Goal: Task Accomplishment & Management: Use online tool/utility

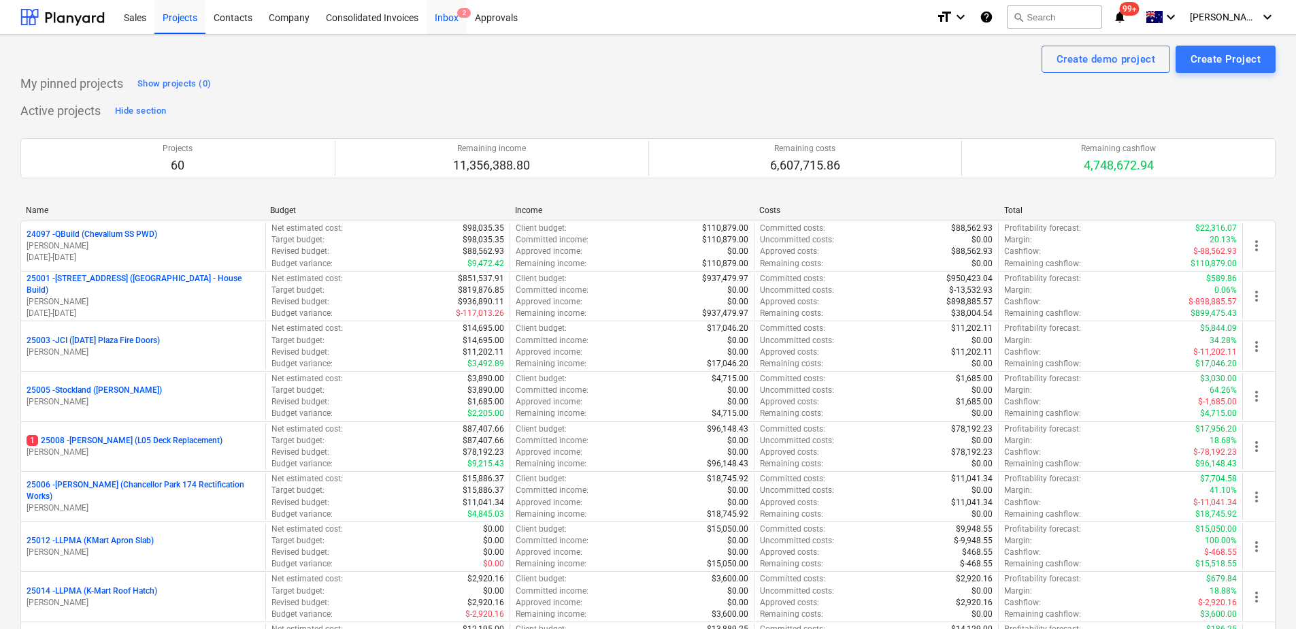
click at [455, 26] on div "Inbox 2" at bounding box center [446, 16] width 40 height 35
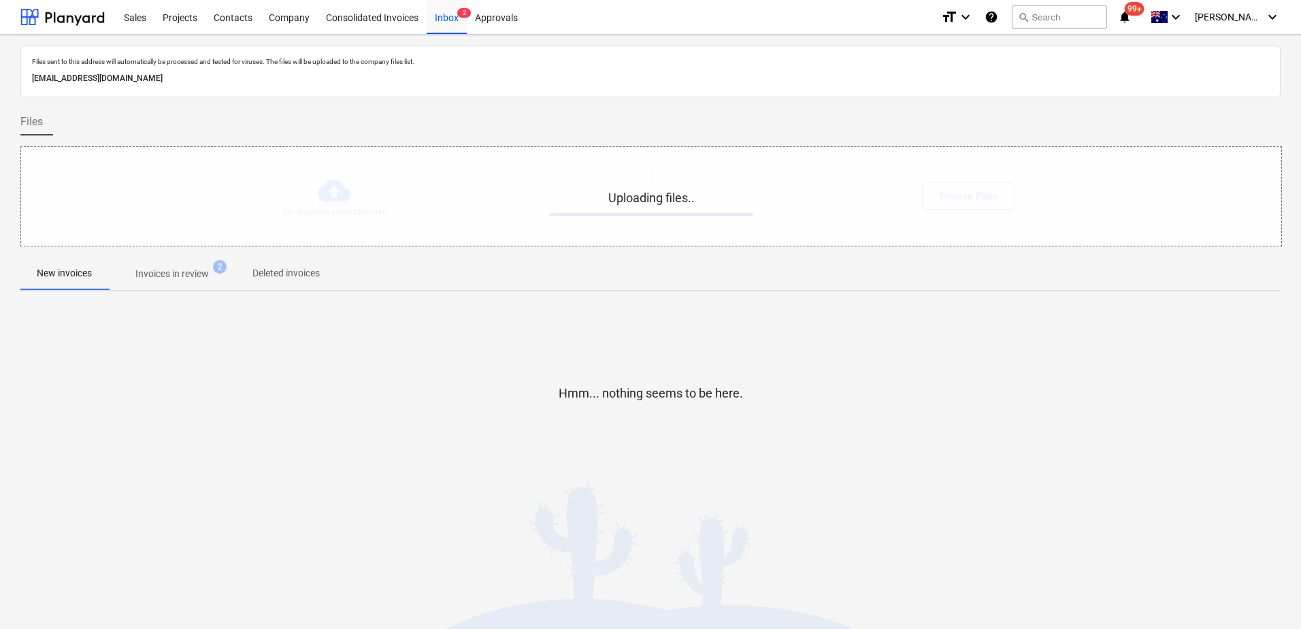
click at [178, 288] on button "Invoices in review 2" at bounding box center [172, 273] width 128 height 33
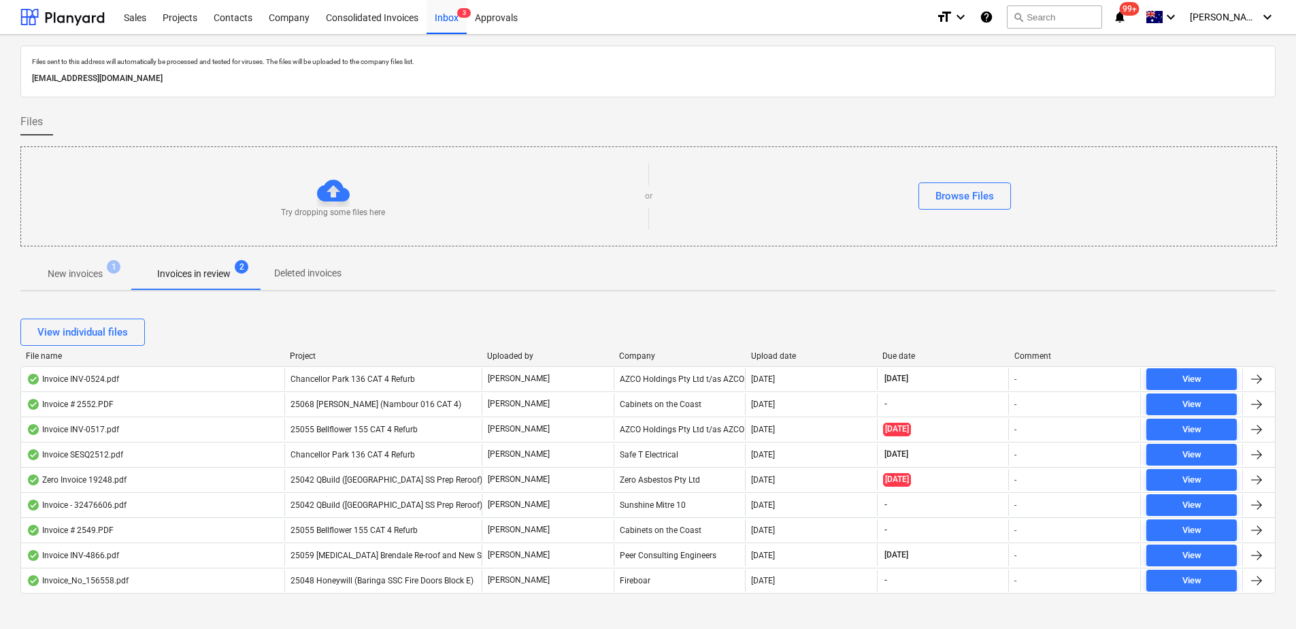
click at [99, 278] on p "New invoices" at bounding box center [75, 274] width 55 height 14
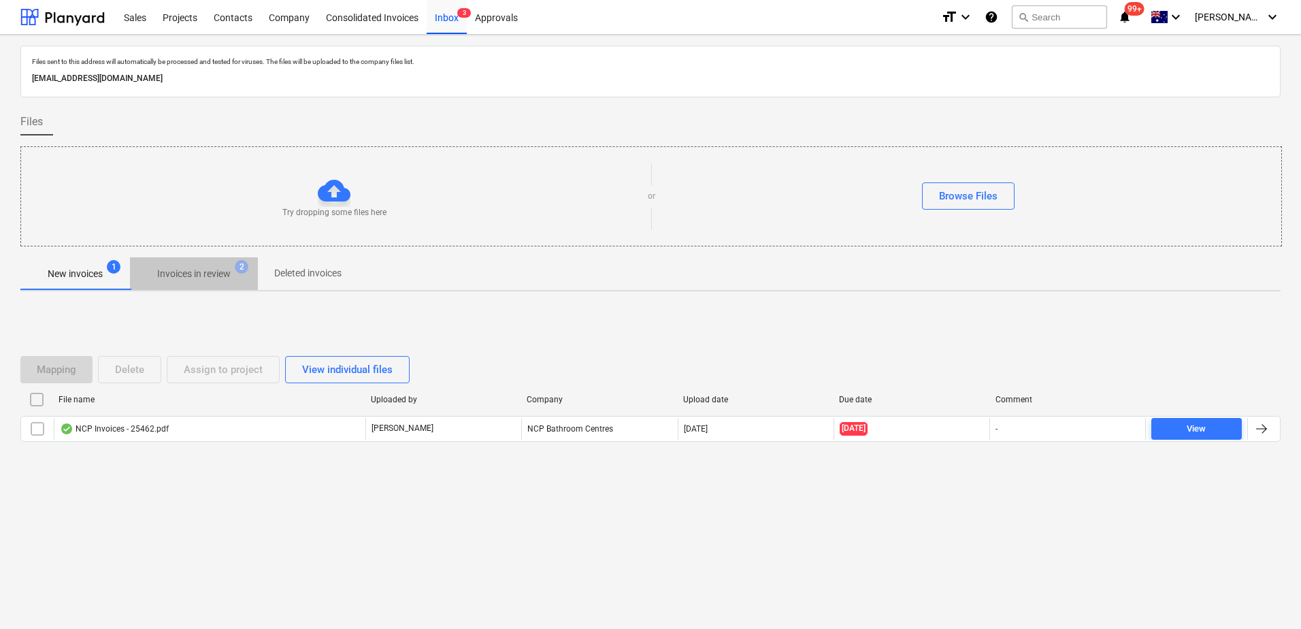
click at [197, 269] on p "Invoices in review" at bounding box center [193, 274] width 73 height 14
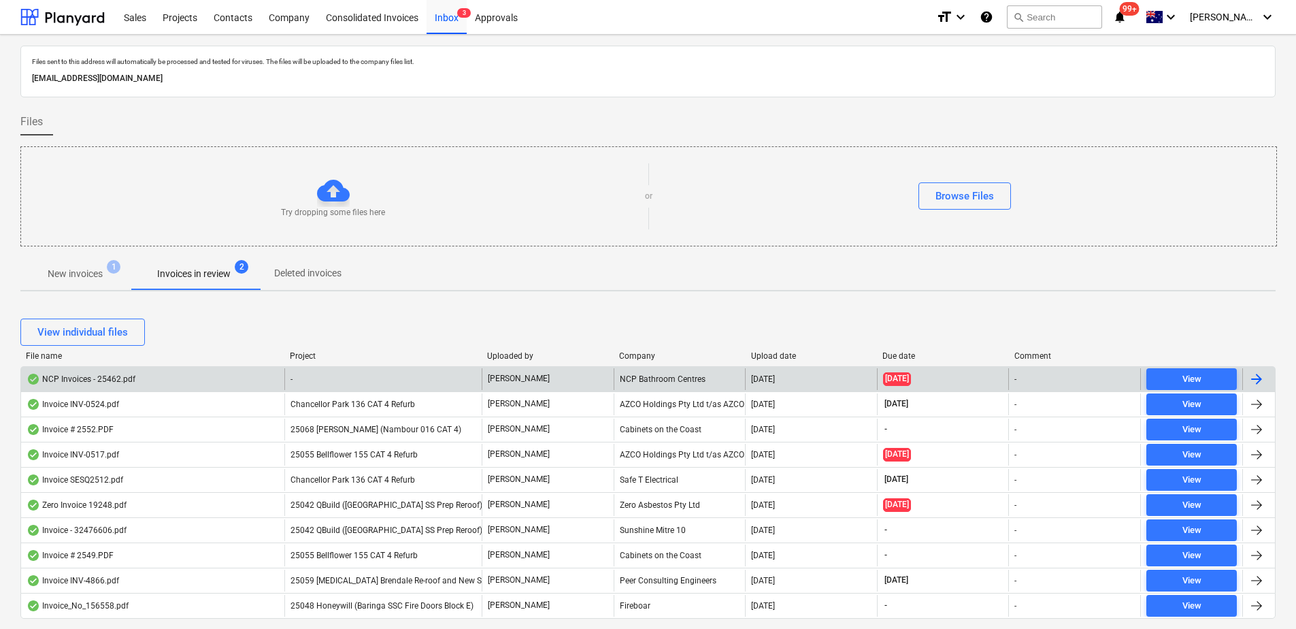
click at [339, 373] on div "-" at bounding box center [382, 379] width 197 height 22
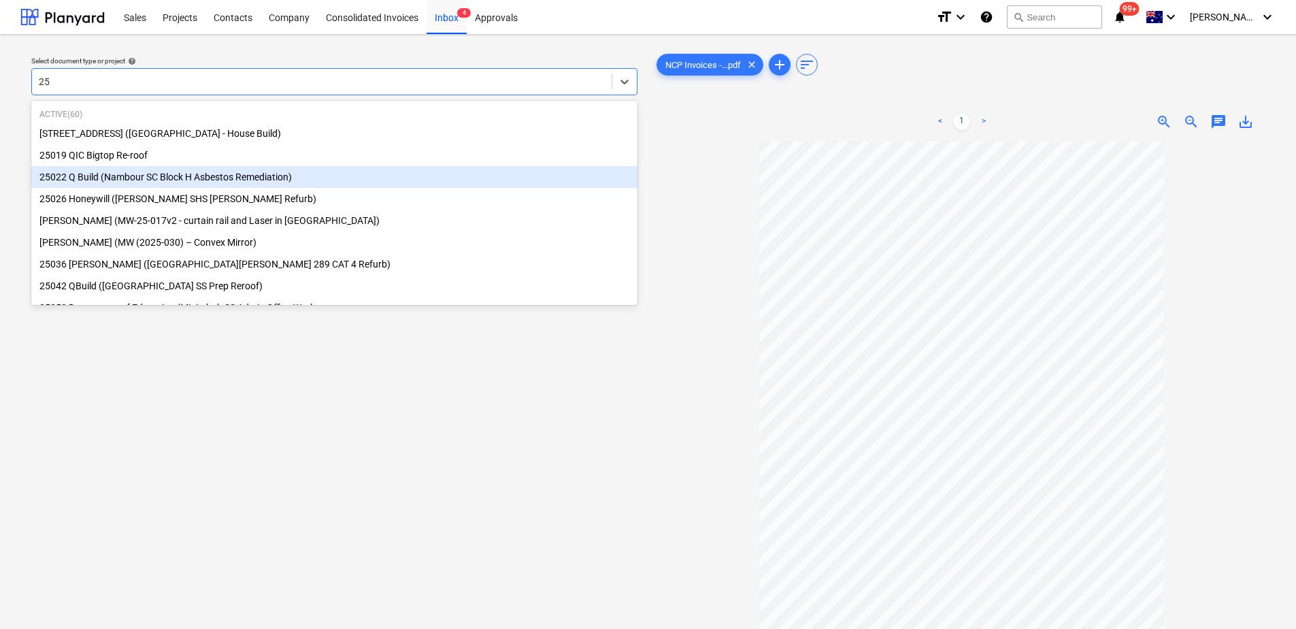
type input "2"
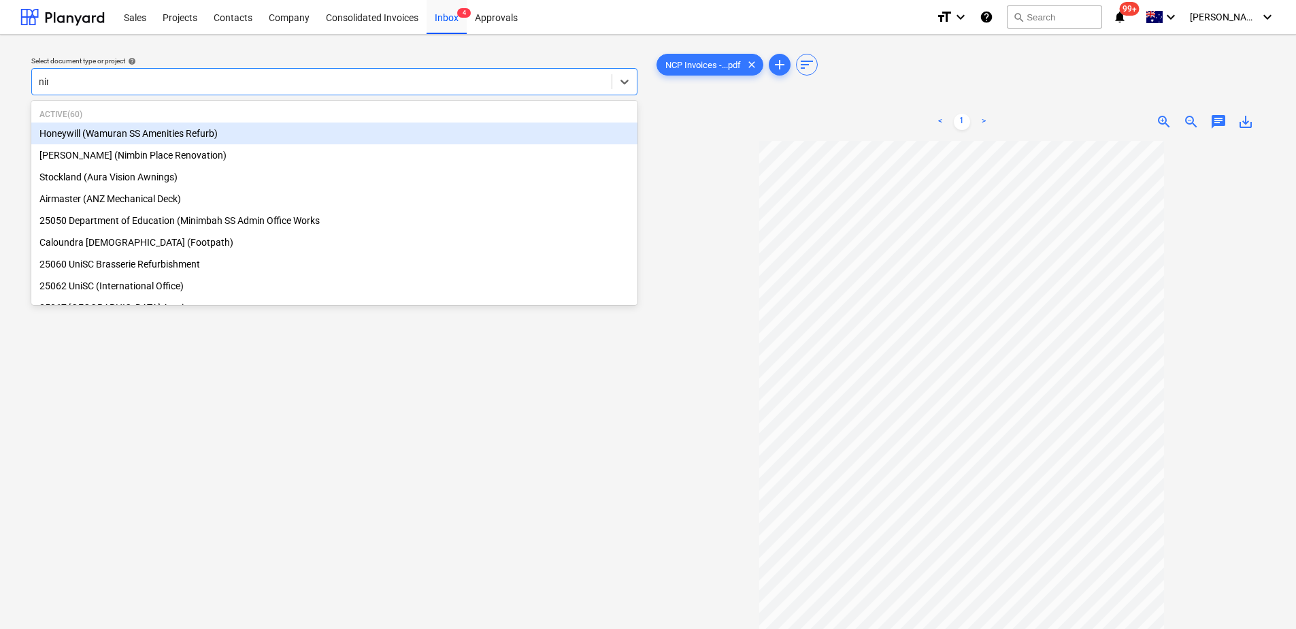
type input "nimb"
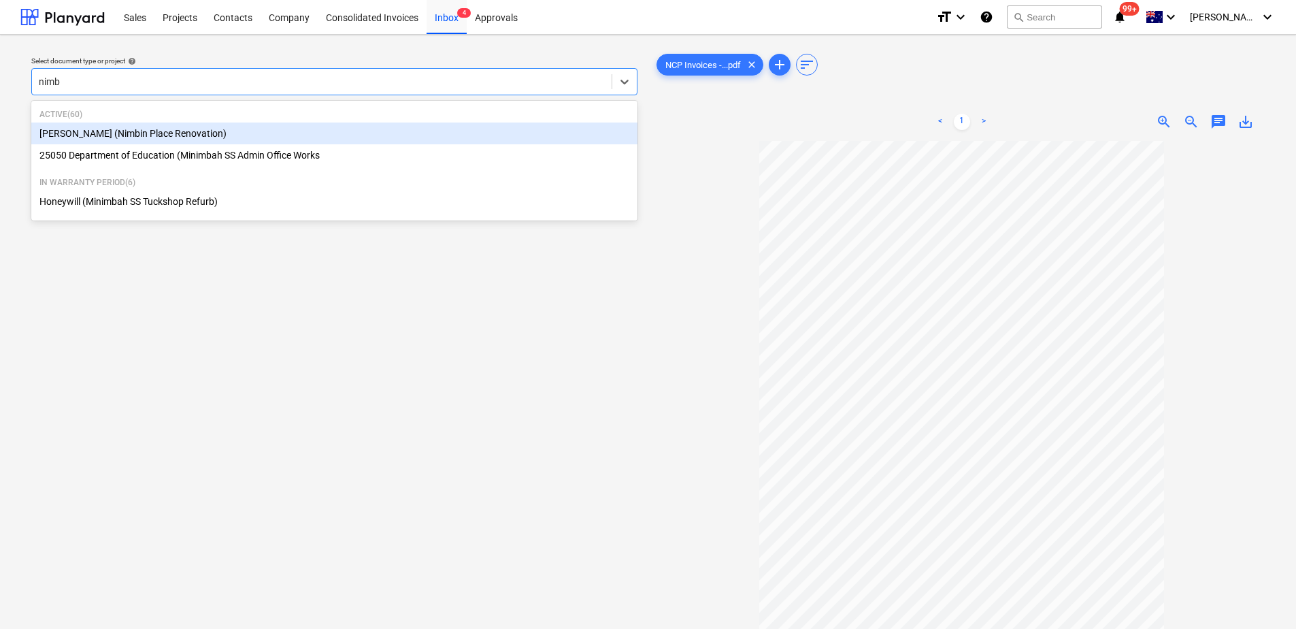
click at [170, 134] on div "[PERSON_NAME] (Nimbin Place Renovation)" at bounding box center [334, 133] width 606 height 22
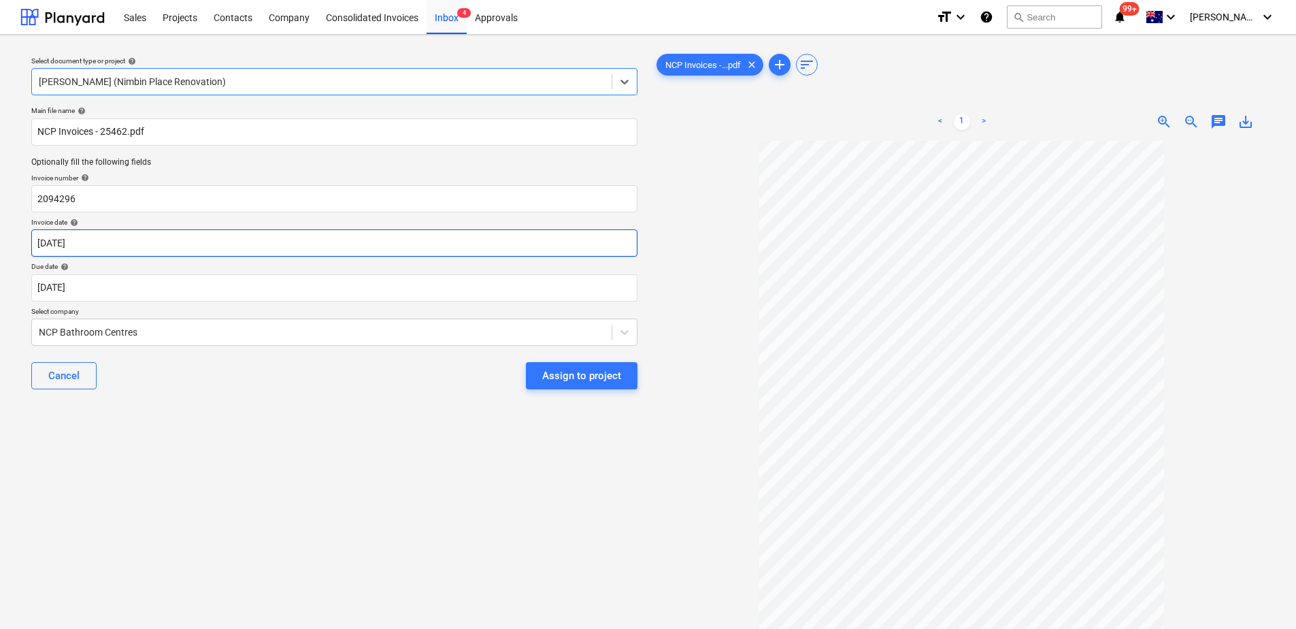
click at [119, 238] on body "Sales Projects Contacts Company Consolidated Invoices Inbox 4 Approvals format_…" at bounding box center [648, 314] width 1296 height 629
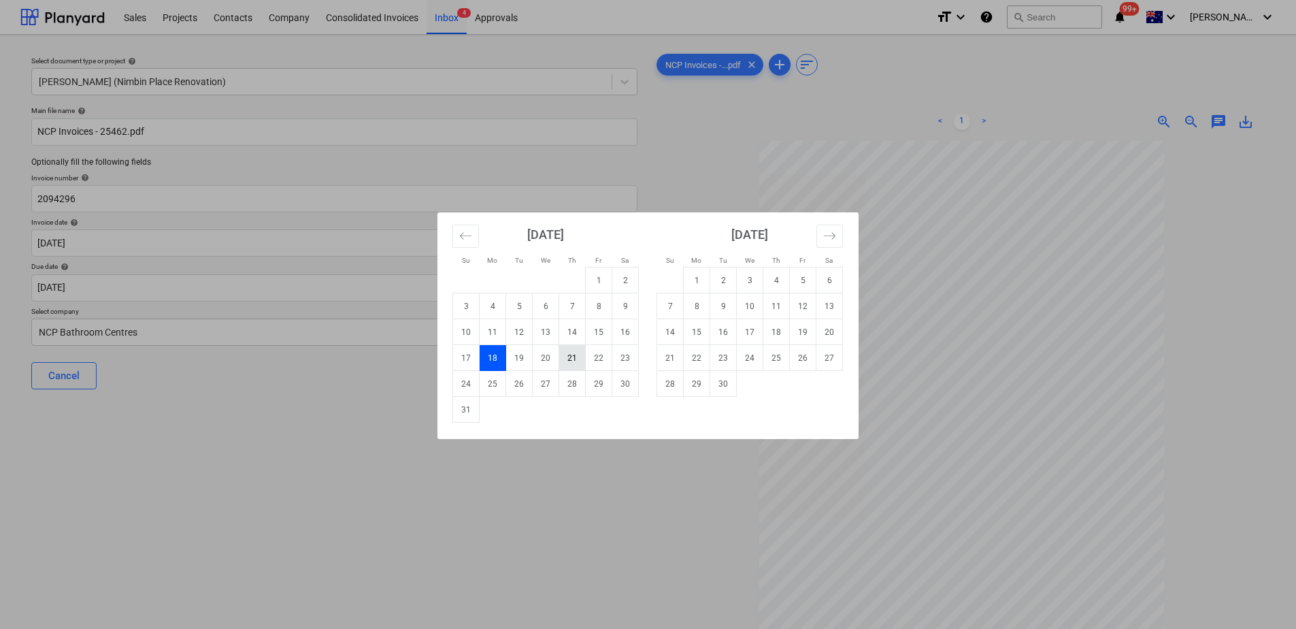
click at [567, 357] on td "21" at bounding box center [572, 358] width 27 height 26
type input "[DATE]"
click at [190, 280] on body "Sales Projects Contacts Company Consolidated Invoices Inbox 4 Approvals format_…" at bounding box center [648, 314] width 1296 height 629
click at [701, 359] on td "22" at bounding box center [697, 358] width 27 height 26
type input "[DATE]"
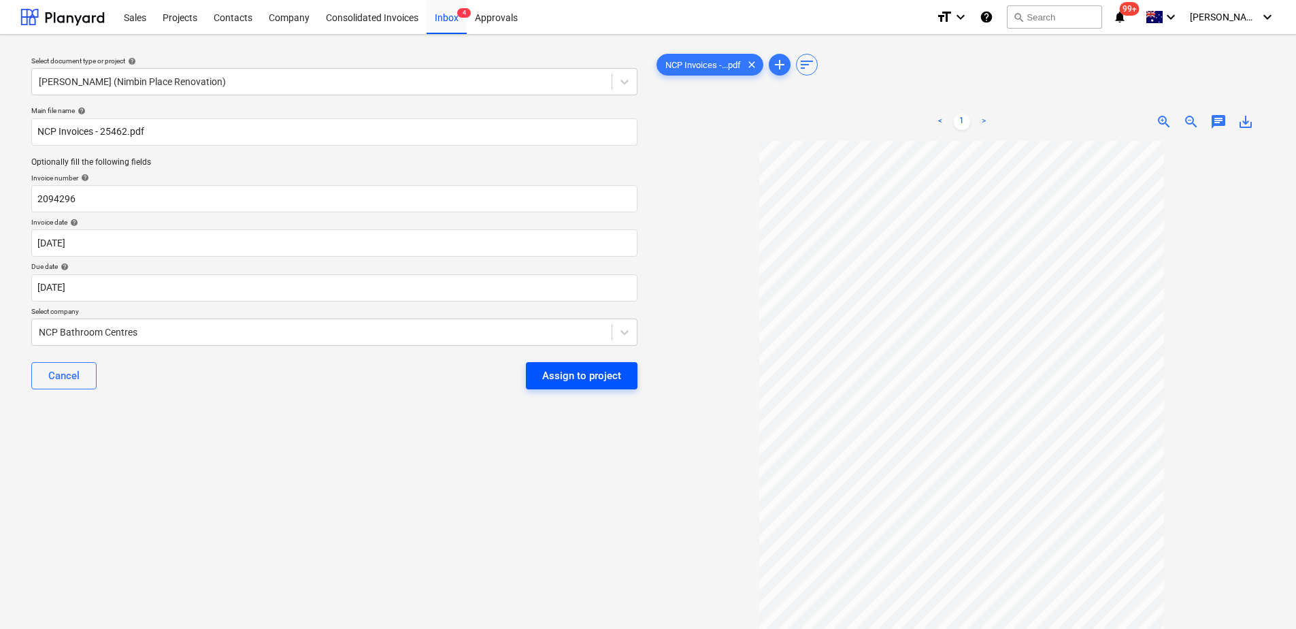
click at [603, 378] on div "Assign to project" at bounding box center [581, 376] width 79 height 18
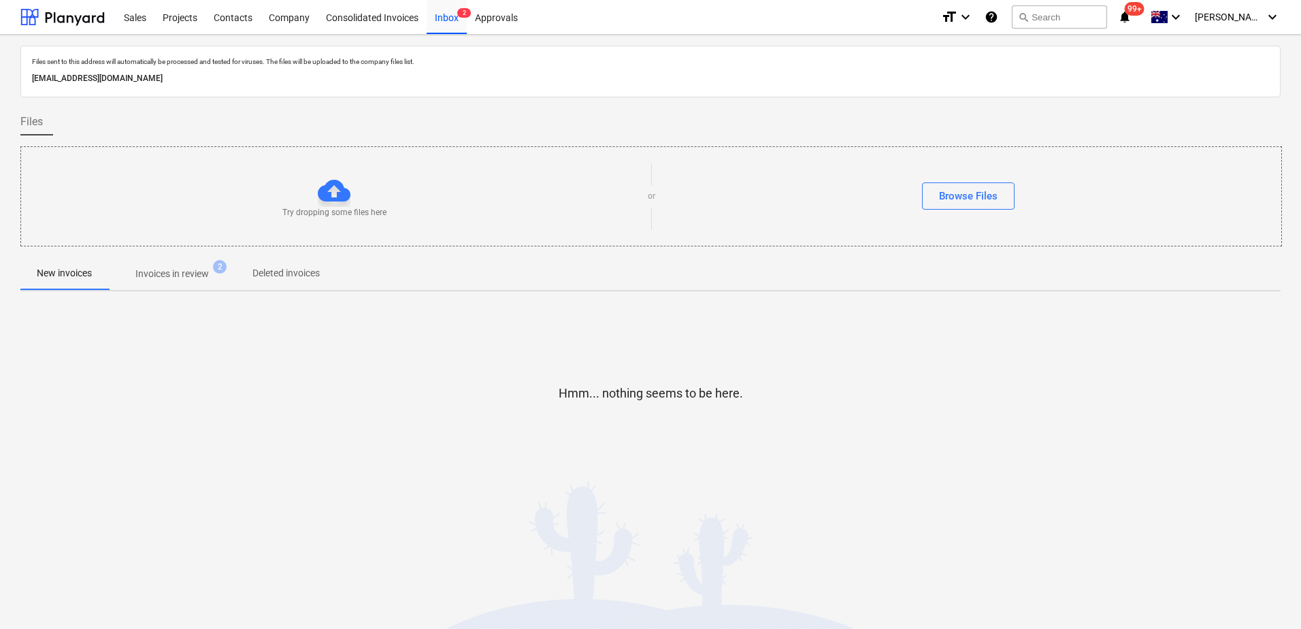
drag, startPoint x: 178, startPoint y: 280, endPoint x: 88, endPoint y: 292, distance: 90.6
click at [178, 280] on p "Invoices in review" at bounding box center [171, 274] width 73 height 14
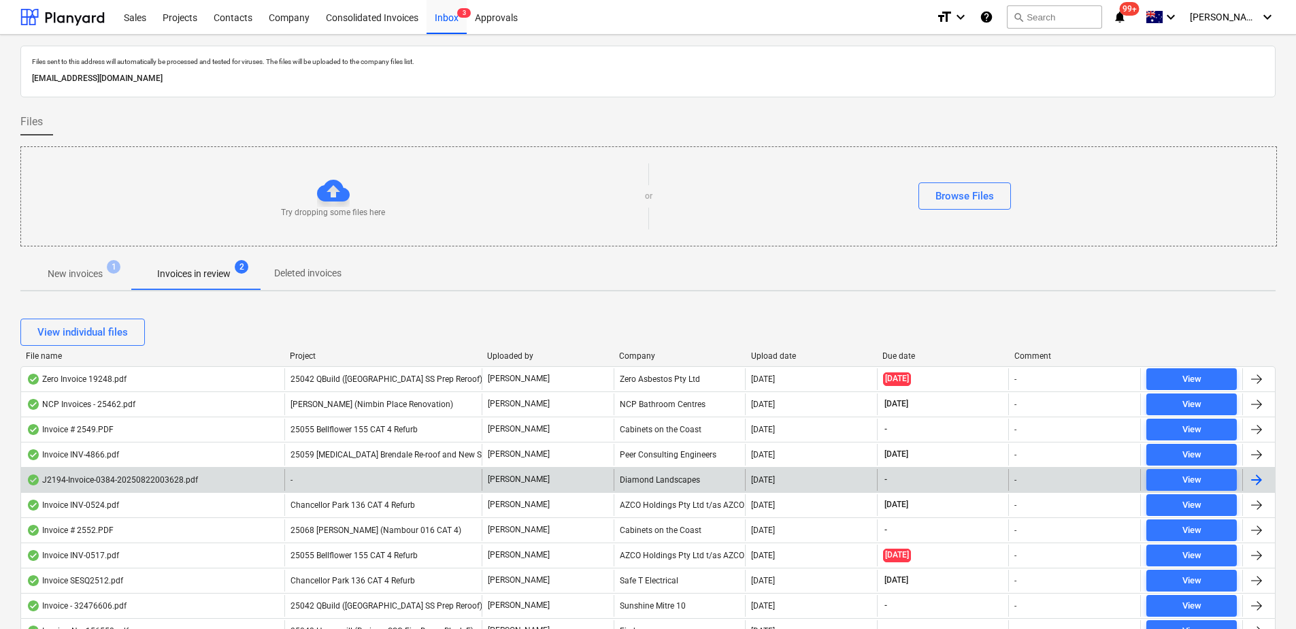
click at [329, 476] on div "-" at bounding box center [382, 480] width 197 height 22
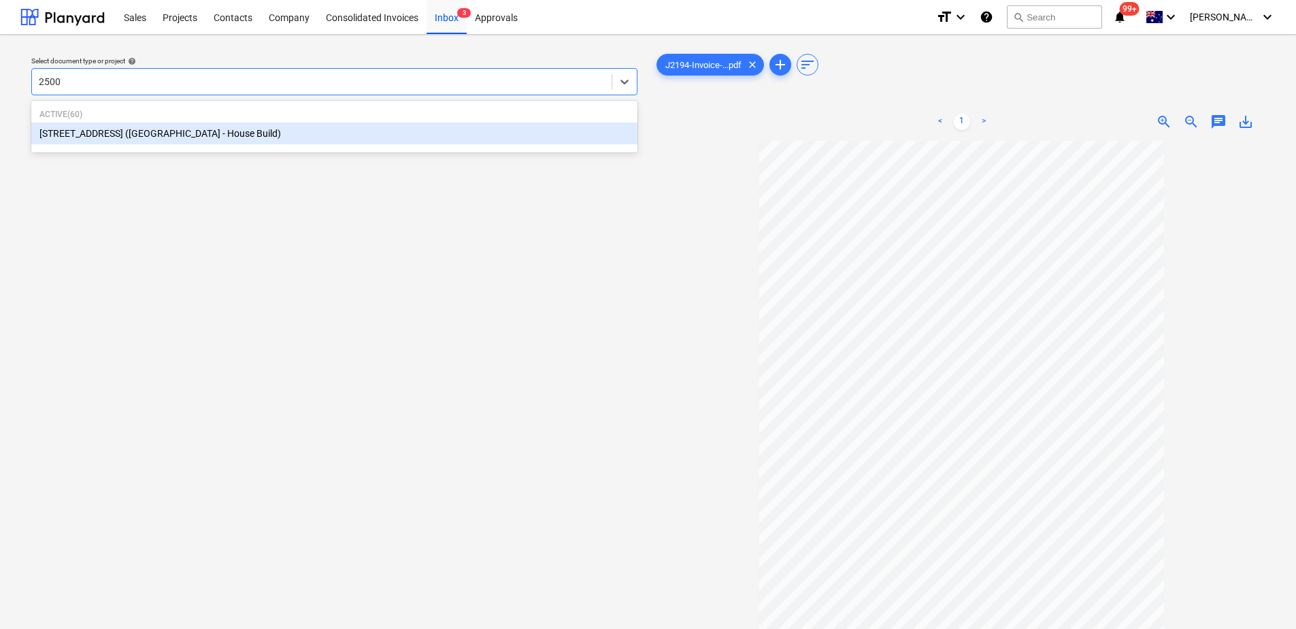
type input "25001"
click at [127, 132] on div "[STREET_ADDRESS] ([GEOGRAPHIC_DATA] - House Build)" at bounding box center [334, 133] width 606 height 22
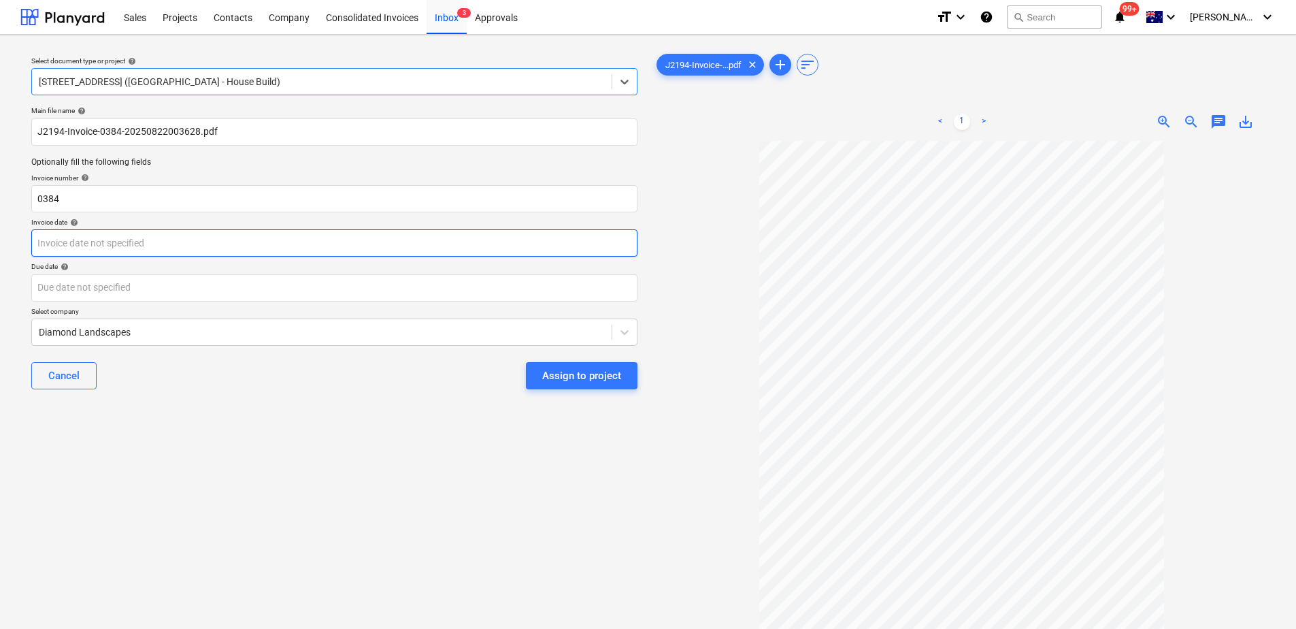
click at [126, 239] on body "Sales Projects Contacts Company Consolidated Invoices Inbox 3 Approvals format_…" at bounding box center [648, 314] width 1296 height 629
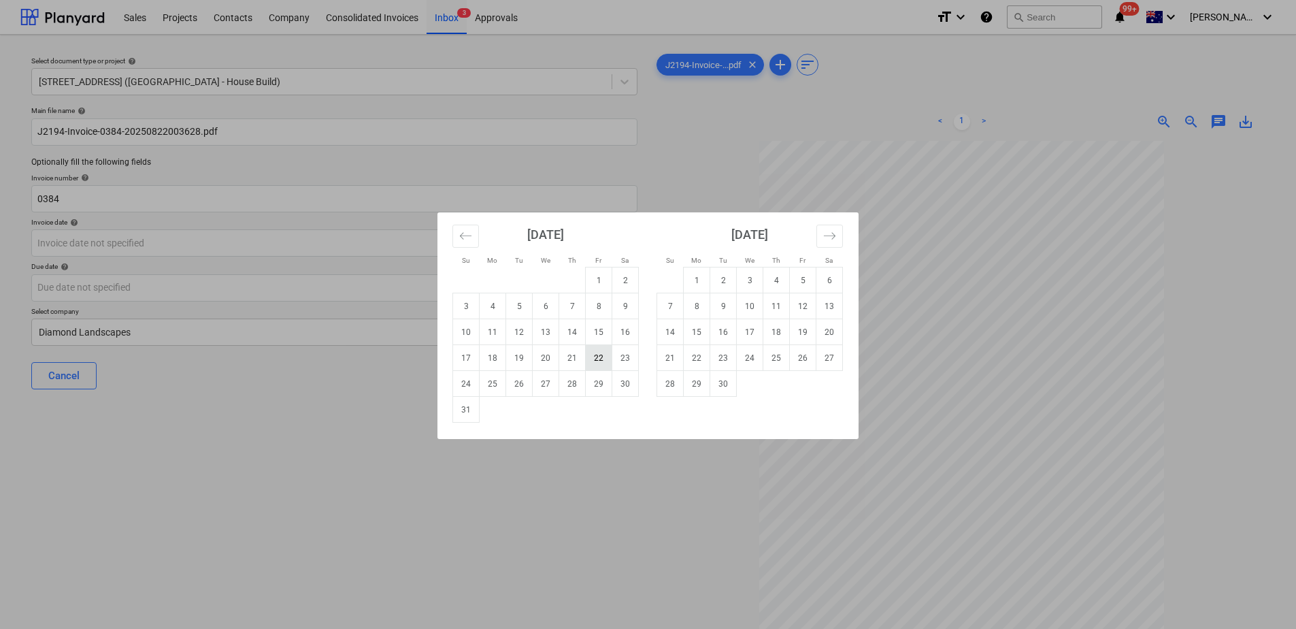
click at [594, 357] on td "22" at bounding box center [599, 358] width 27 height 26
type input "[DATE]"
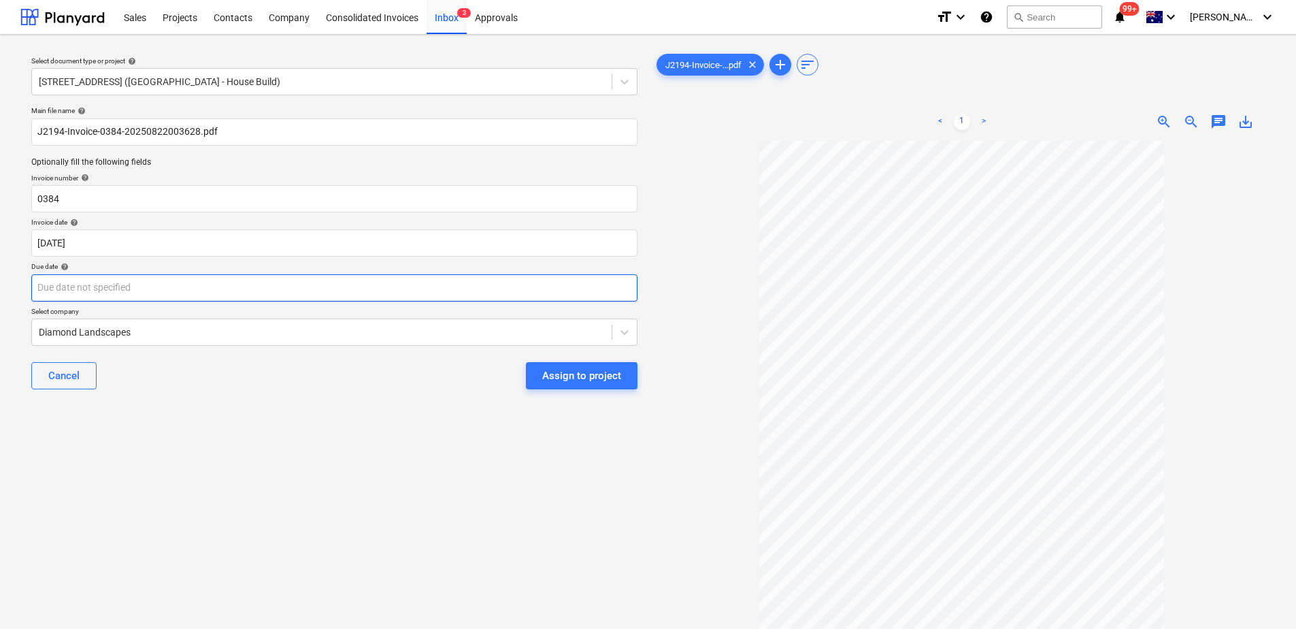
click at [185, 289] on body "Sales Projects Contacts Company Consolidated Invoices Inbox 3 Approvals format_…" at bounding box center [648, 314] width 1296 height 629
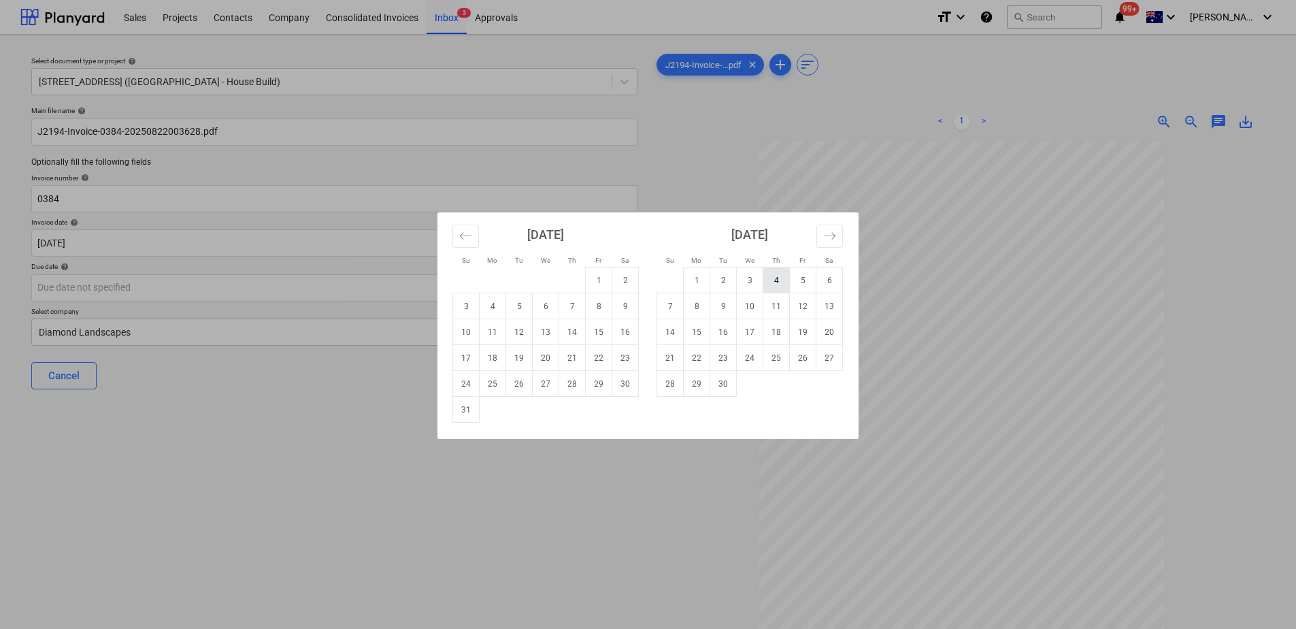
click at [784, 284] on td "4" at bounding box center [776, 280] width 27 height 26
type input "[DATE]"
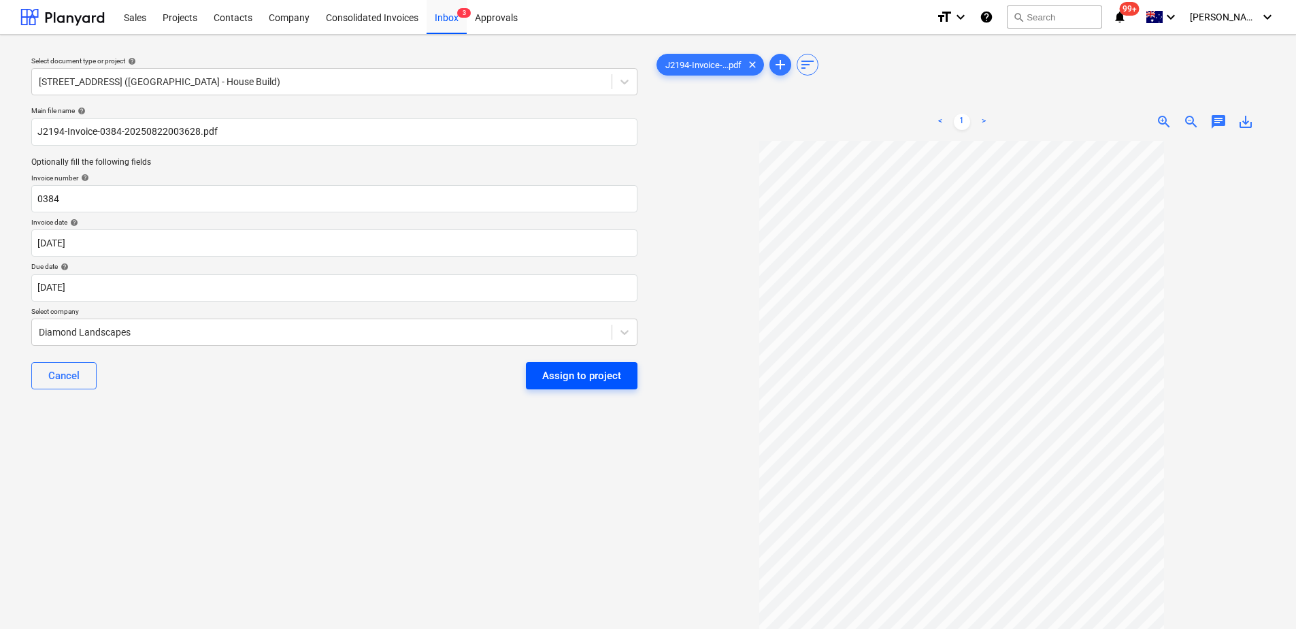
click at [567, 375] on div "Assign to project" at bounding box center [581, 376] width 79 height 18
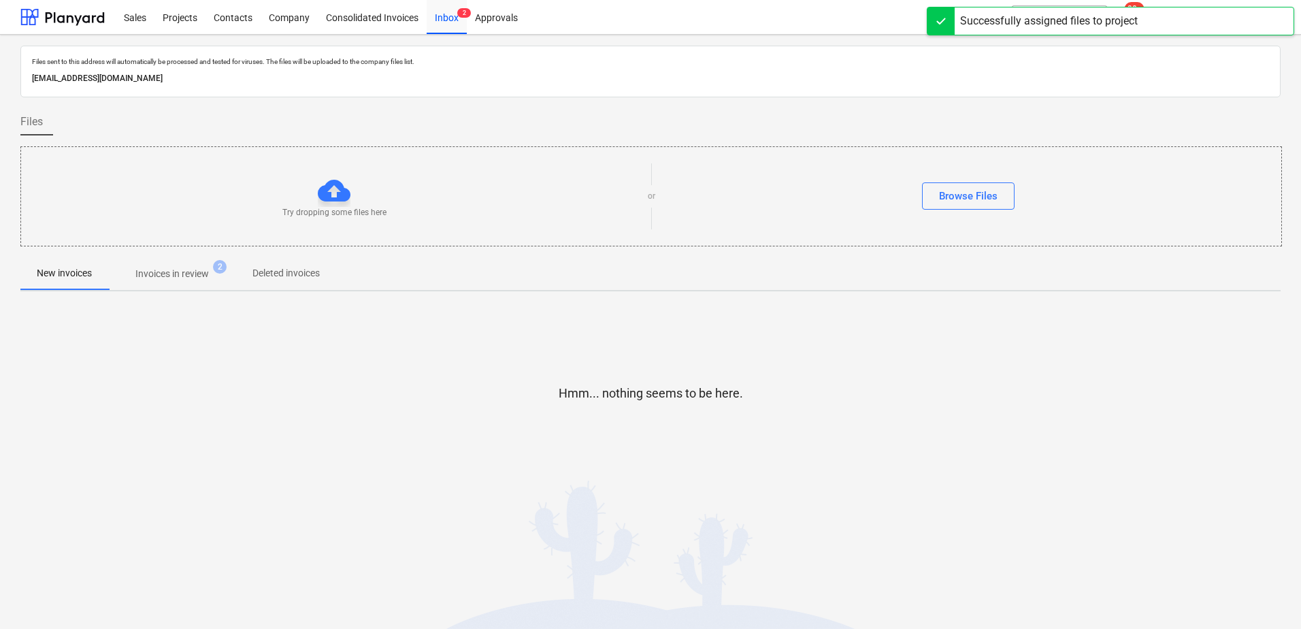
click at [178, 269] on p "Invoices in review" at bounding box center [171, 274] width 73 height 14
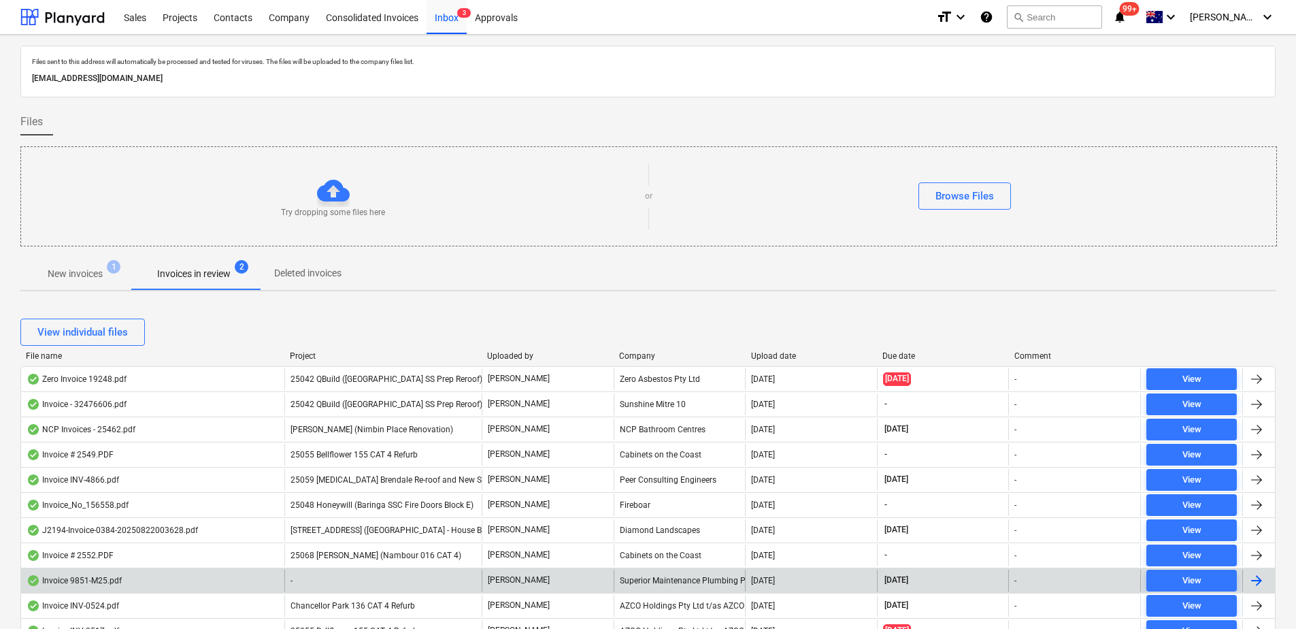
click at [367, 580] on div "-" at bounding box center [382, 580] width 197 height 22
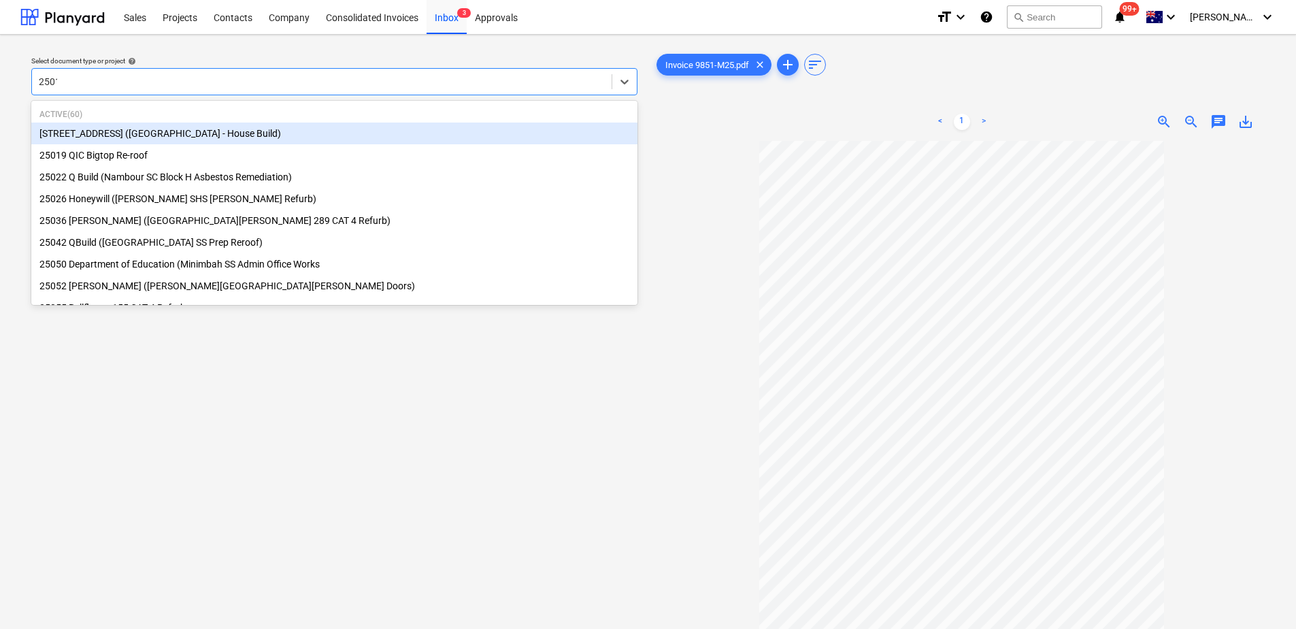
type input "25019"
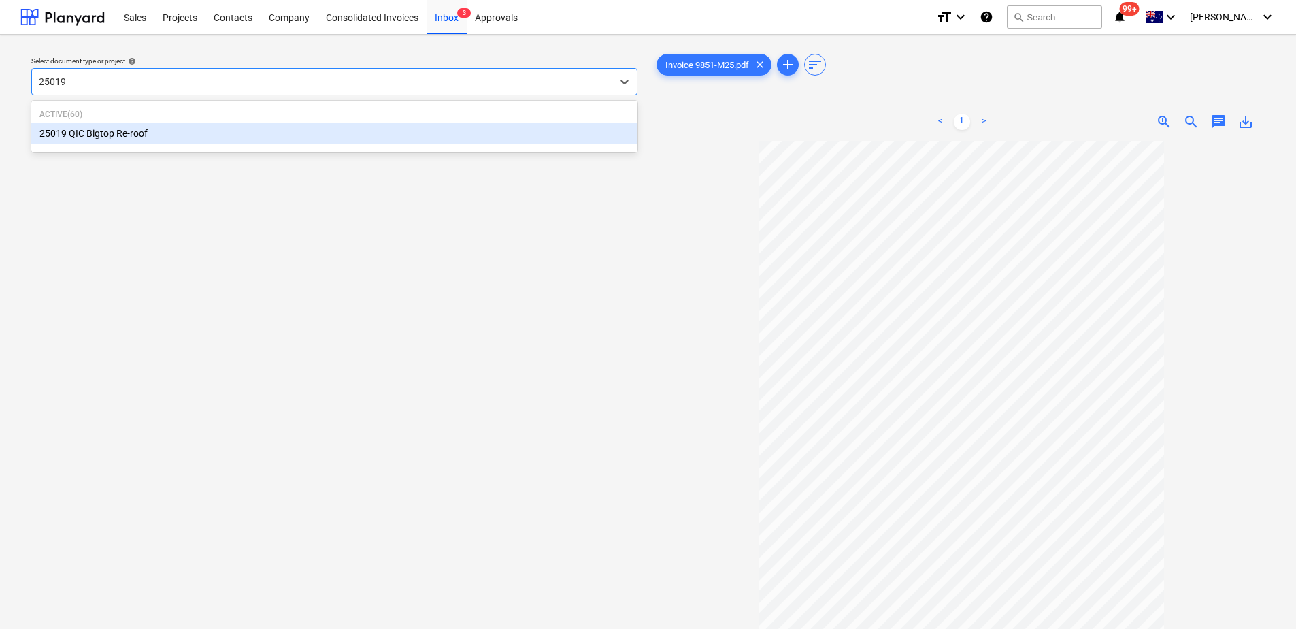
click at [147, 133] on div "25019 QIC Bigtop Re-roof" at bounding box center [334, 133] width 606 height 22
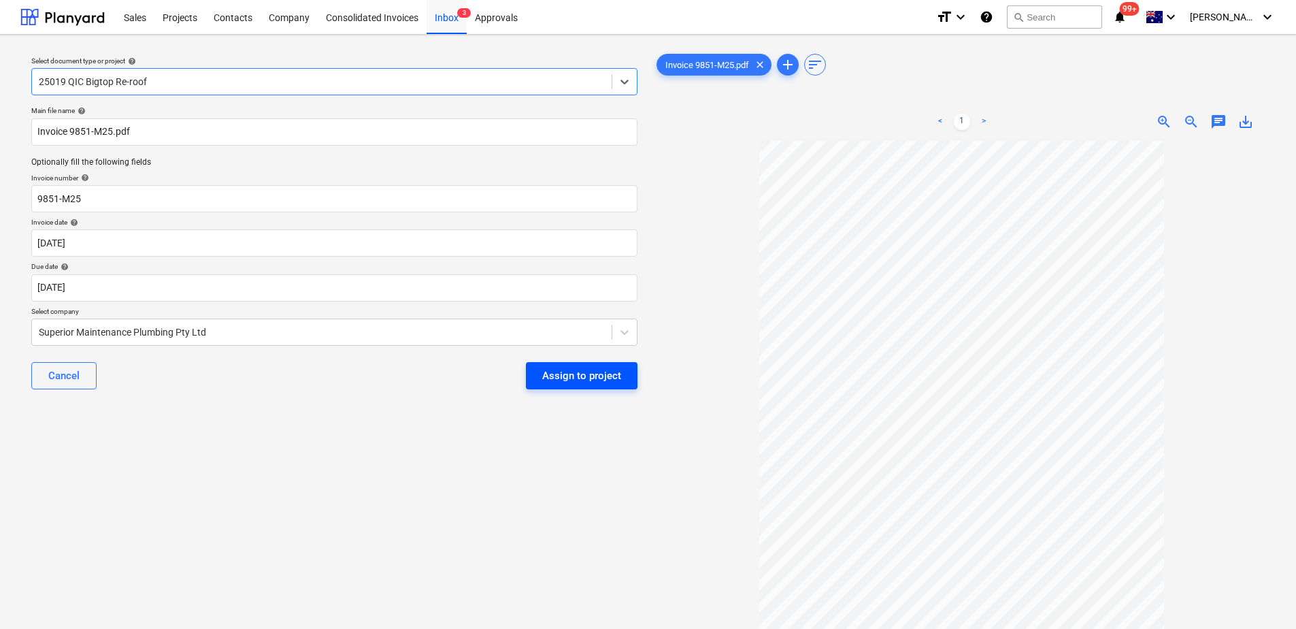
click at [582, 381] on div "Assign to project" at bounding box center [581, 376] width 79 height 18
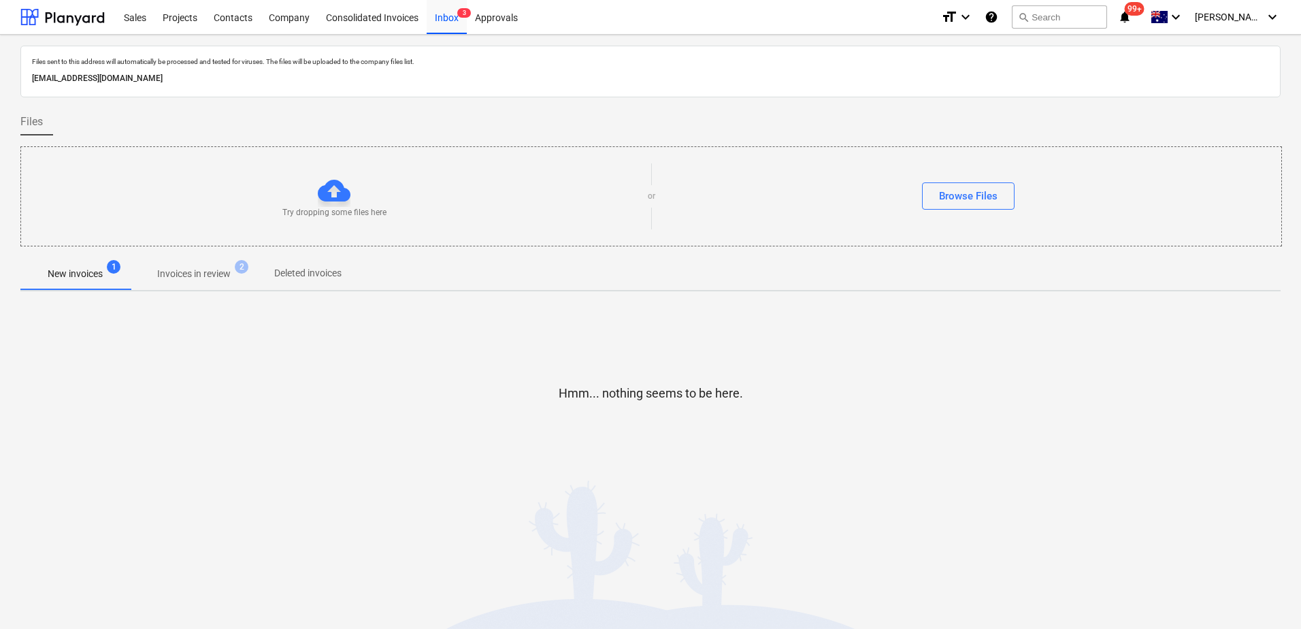
click at [188, 275] on p "Invoices in review" at bounding box center [193, 274] width 73 height 14
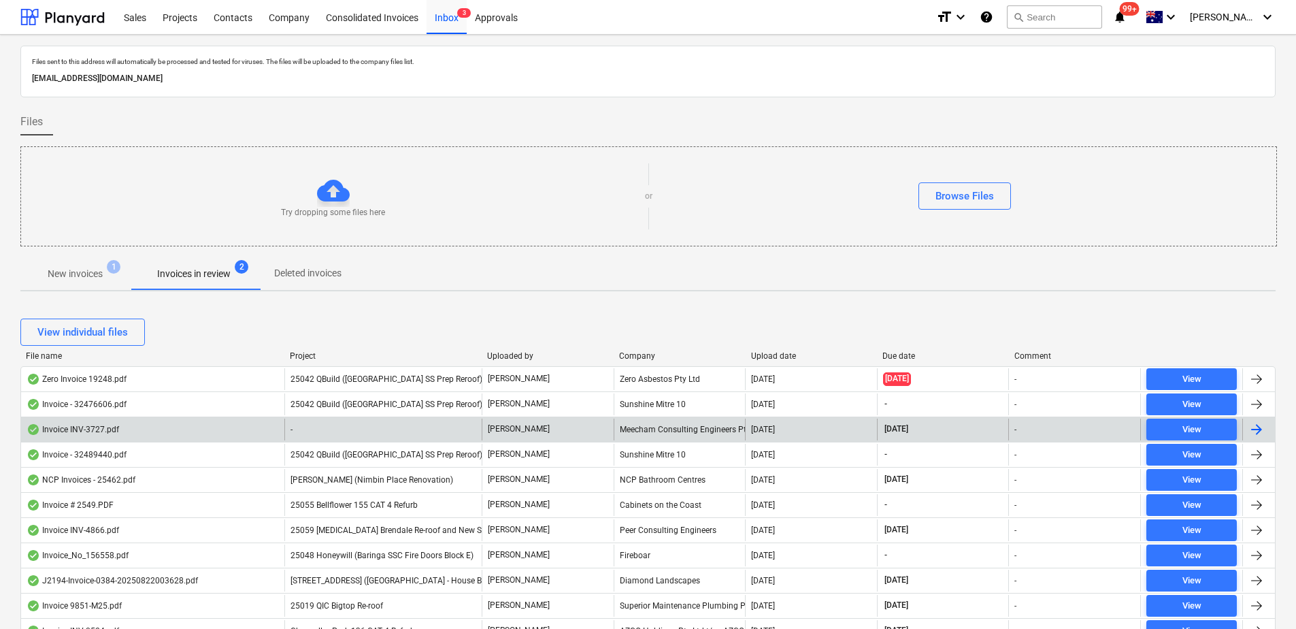
click at [422, 429] on div "-" at bounding box center [382, 429] width 197 height 22
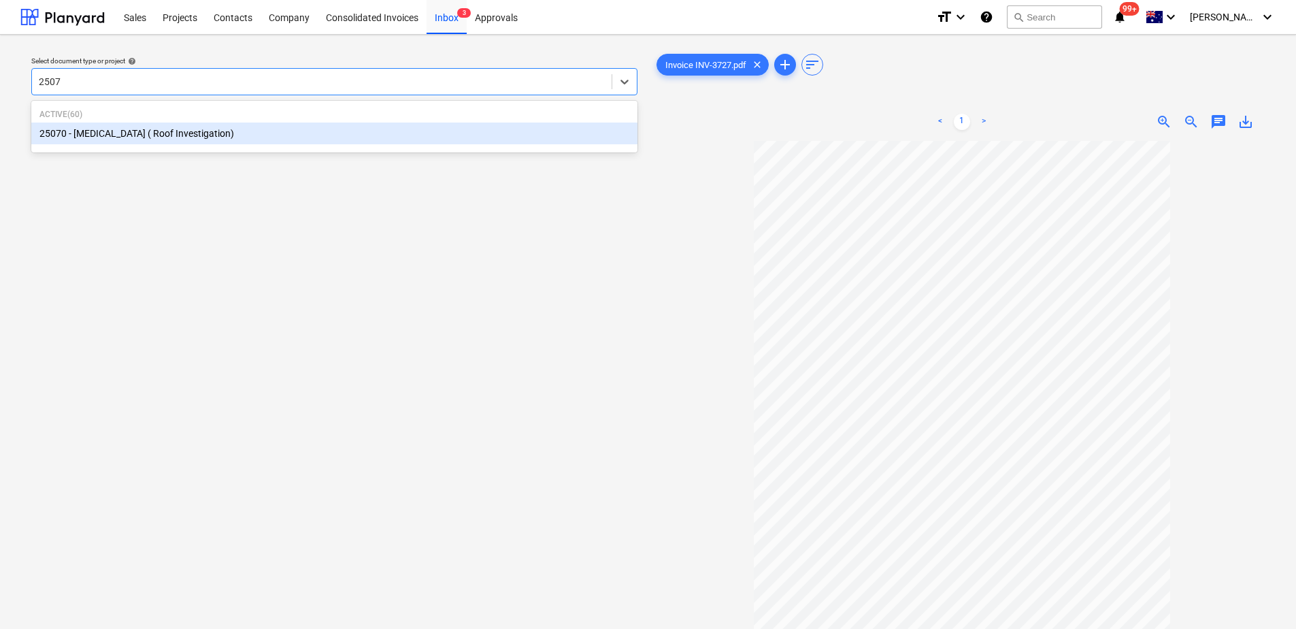
type input "25070"
click at [203, 134] on div "25070 - [MEDICAL_DATA] ( Roof Investigation)" at bounding box center [334, 133] width 606 height 22
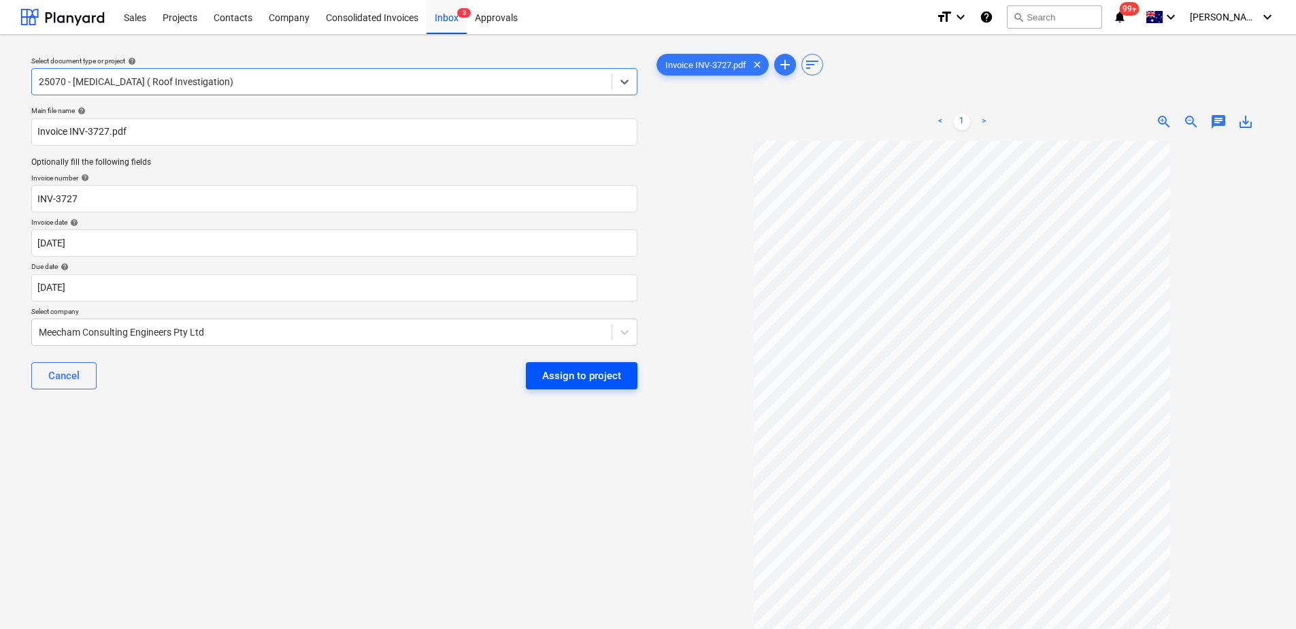
click at [554, 383] on div "Assign to project" at bounding box center [581, 376] width 79 height 18
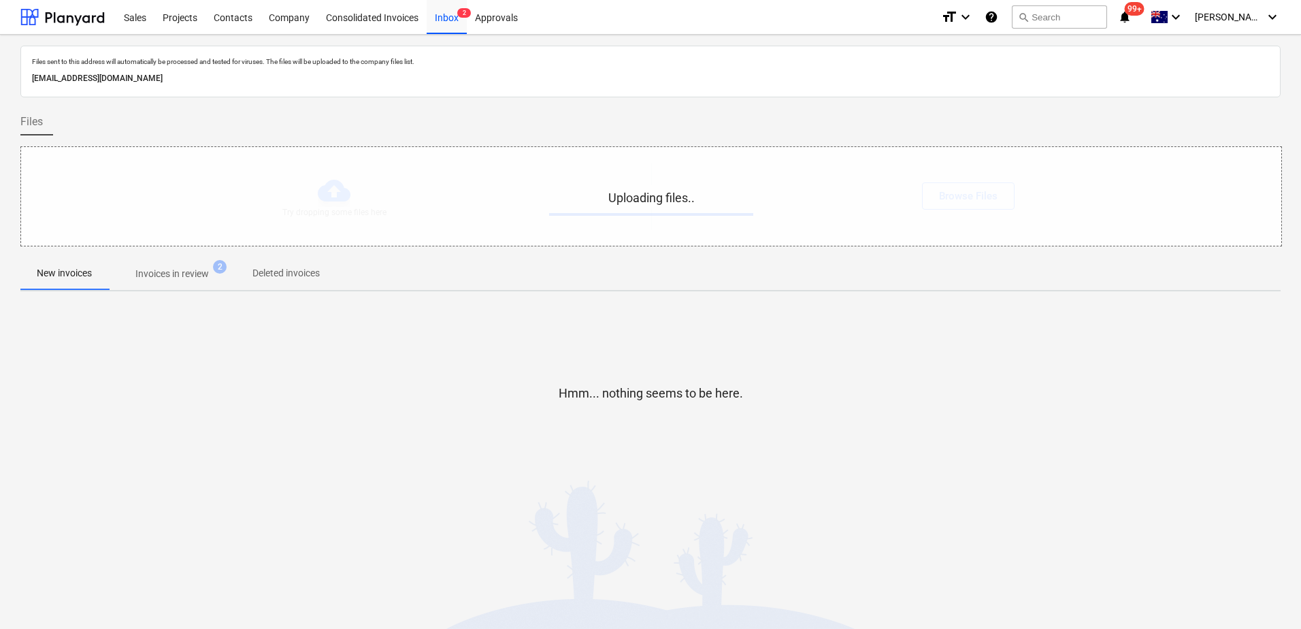
click at [181, 282] on span "Invoices in review 2" at bounding box center [172, 273] width 128 height 24
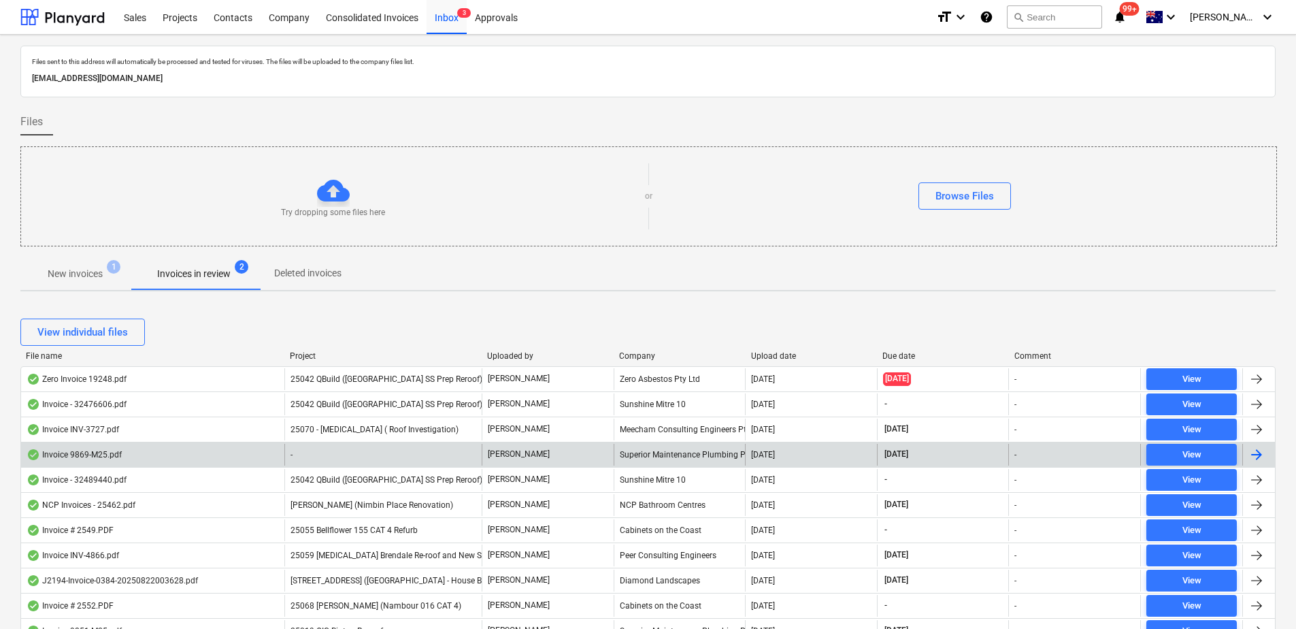
click at [474, 464] on div "-" at bounding box center [382, 454] width 197 height 22
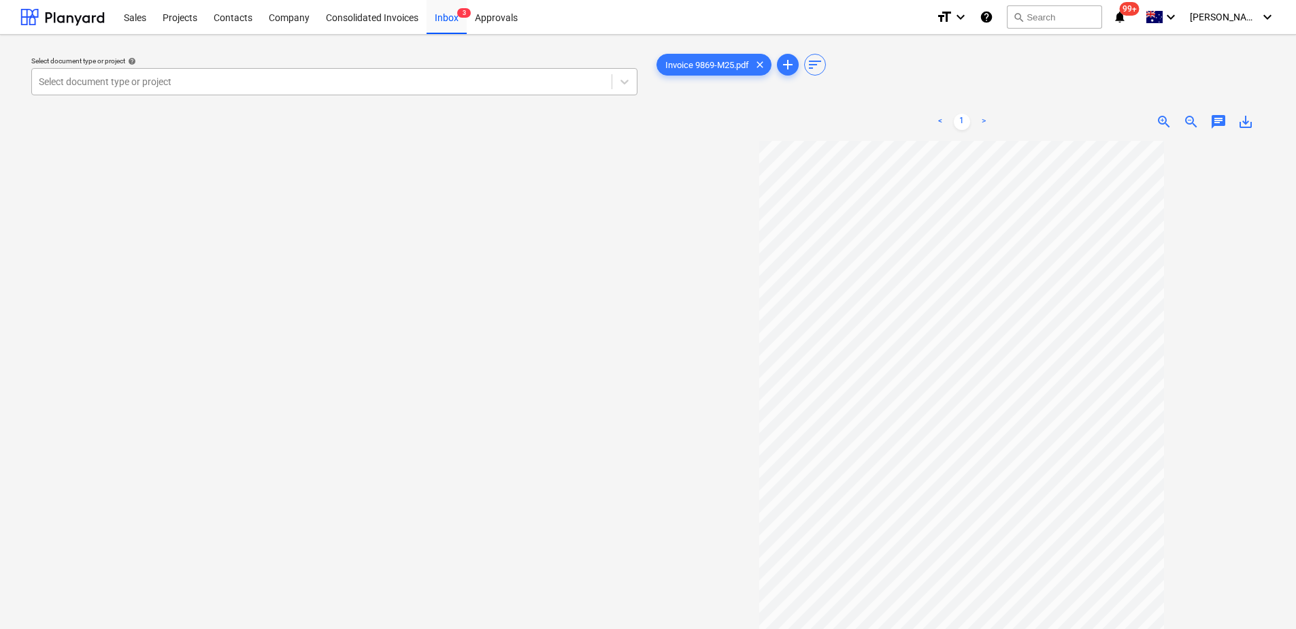
click at [110, 81] on div at bounding box center [322, 82] width 566 height 14
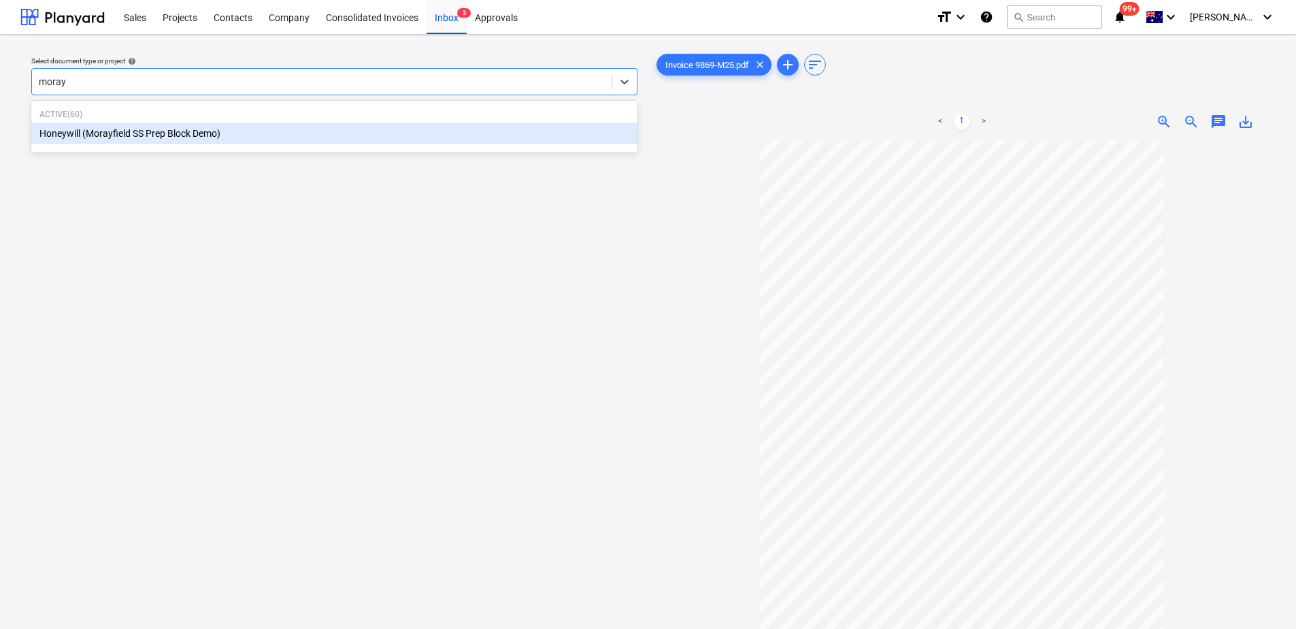
type input "morayf"
click at [123, 129] on div "Honeywill (Morayfield SS Prep Block Demo)" at bounding box center [334, 133] width 606 height 22
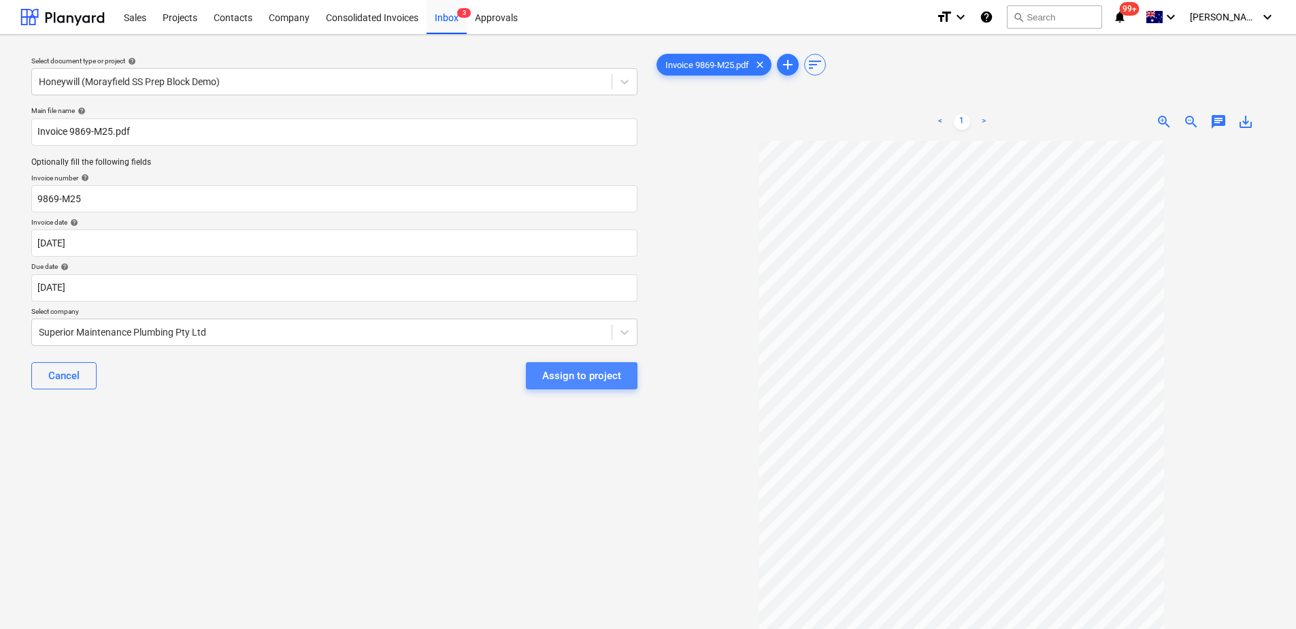
click at [582, 386] on button "Assign to project" at bounding box center [582, 375] width 112 height 27
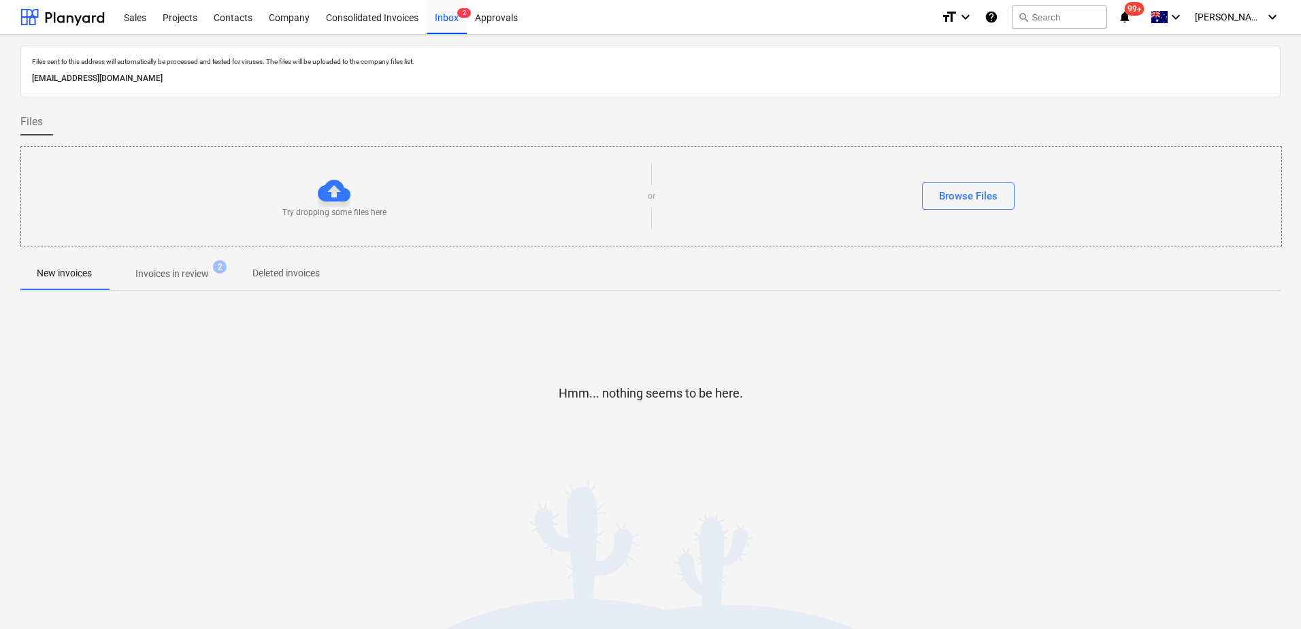
click at [197, 273] on p "Invoices in review" at bounding box center [171, 274] width 73 height 14
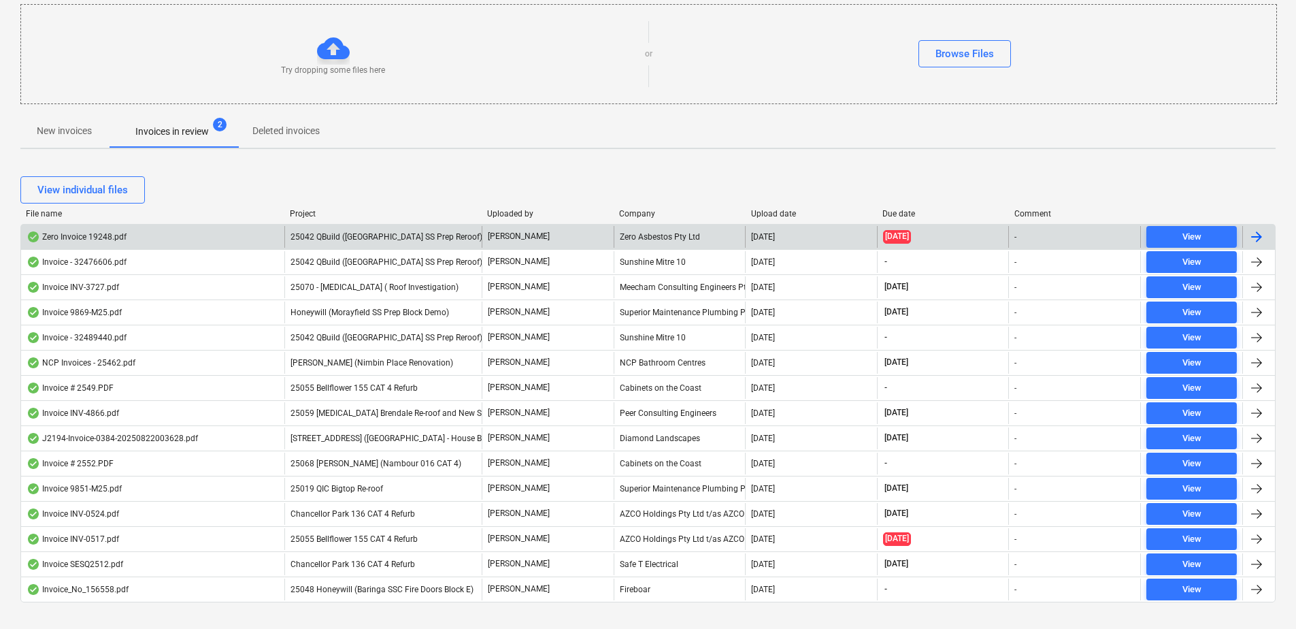
scroll to position [165, 0]
